Goal: Browse casually

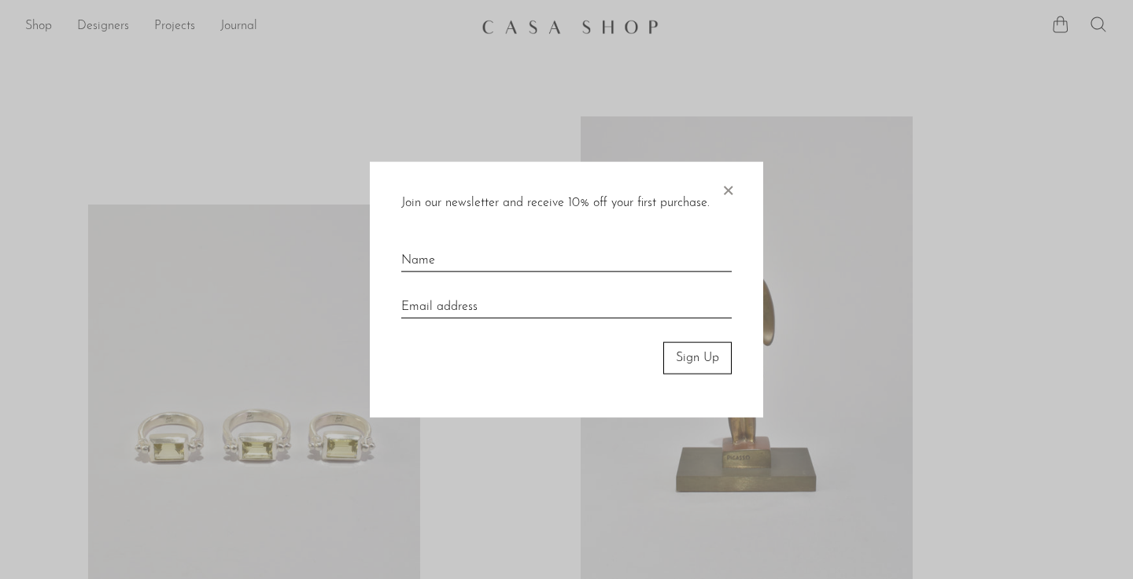
click at [721, 190] on span "×" at bounding box center [728, 187] width 16 height 50
